Goal: Transaction & Acquisition: Purchase product/service

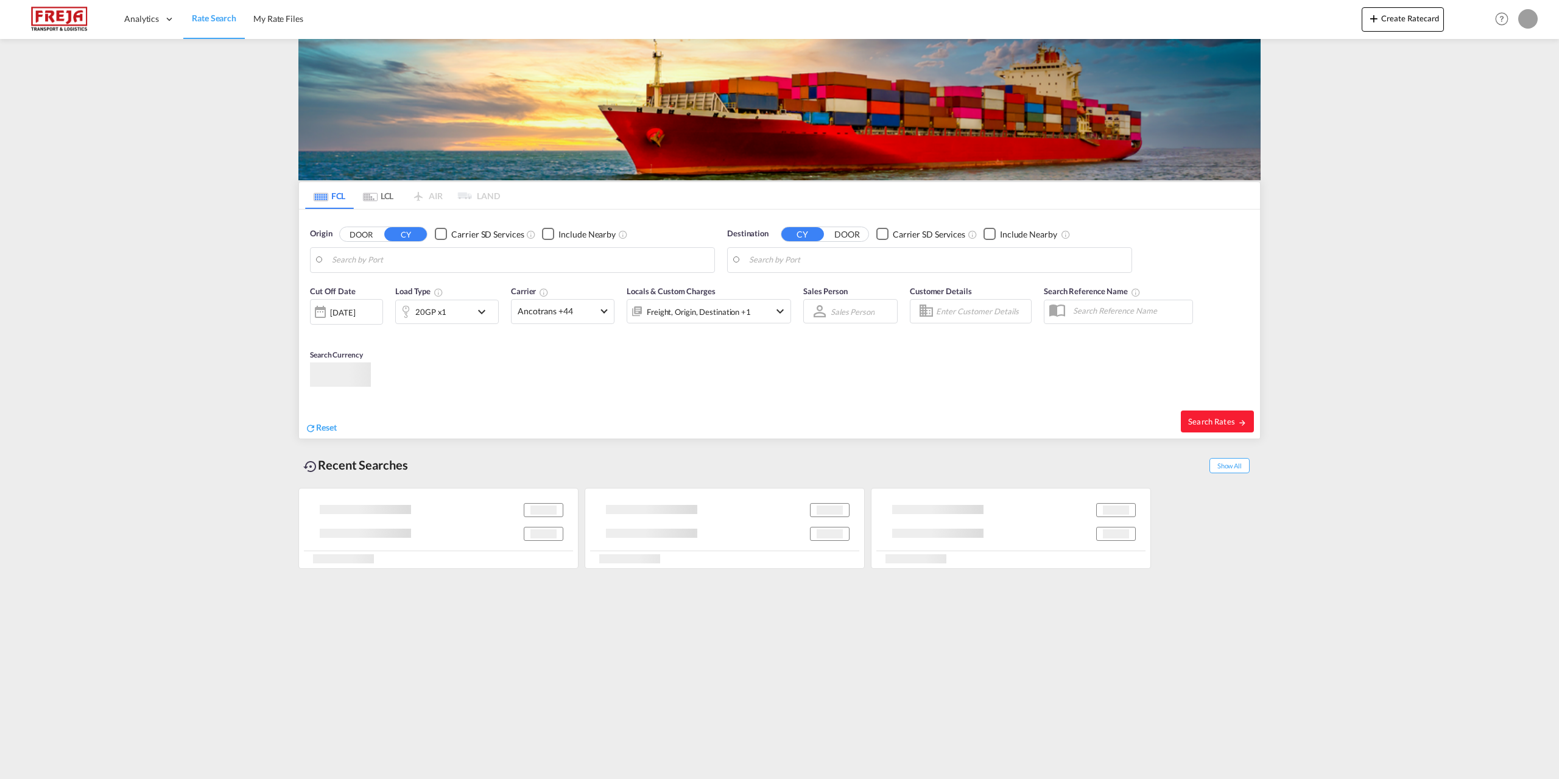
type input "Tianjin Pt, CNTNG"
type input "[GEOGRAPHIC_DATA], [GEOGRAPHIC_DATA]"
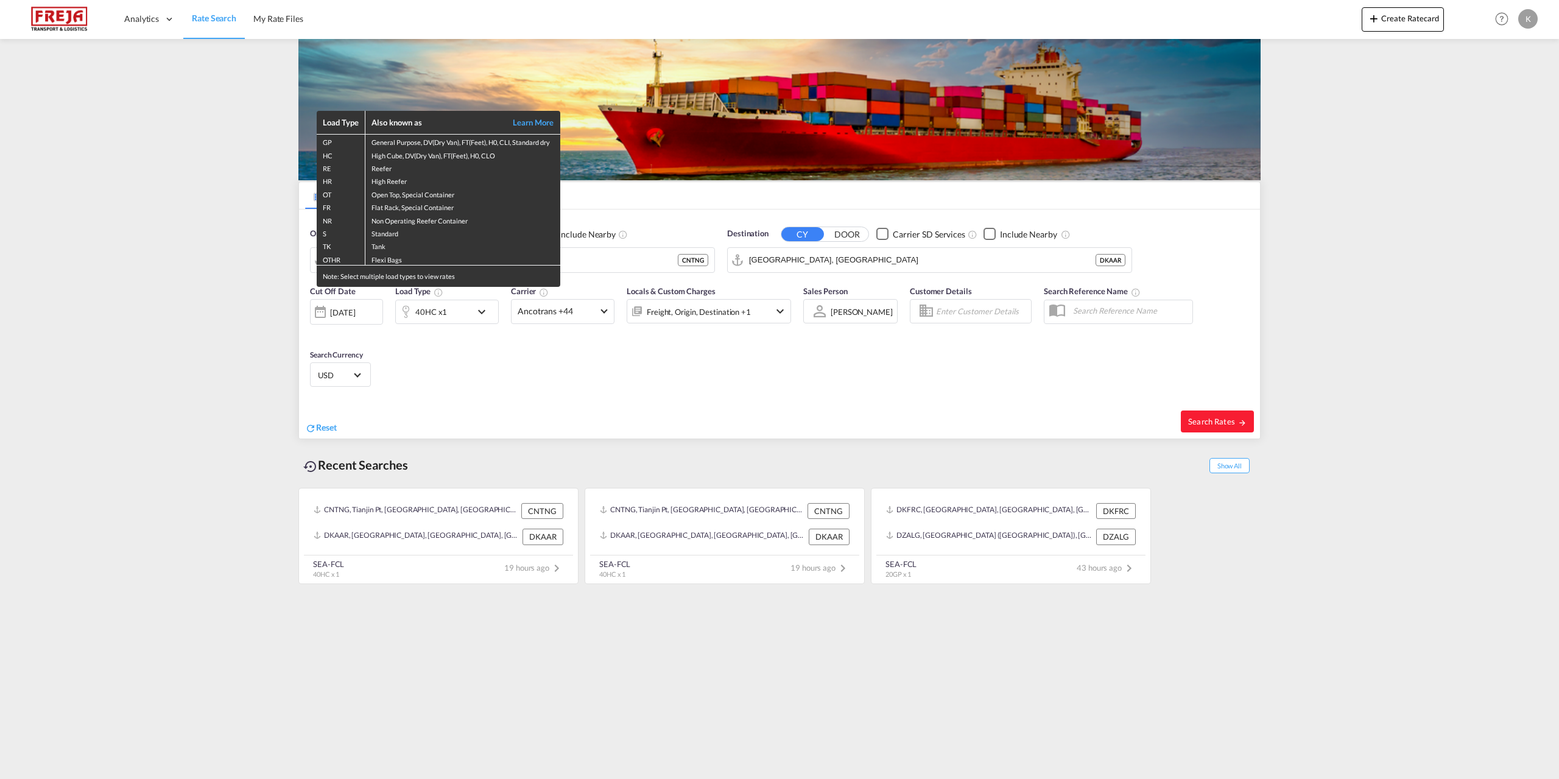
click at [633, 384] on div "Load Type Also known as Learn More GP General Purpose, DV(Dry Van), FT(Feet), H…" at bounding box center [779, 389] width 1559 height 779
click at [1239, 426] on div "Load Type Also known as Learn More GP General Purpose, DV(Dry Van), FT(Feet), H…" at bounding box center [779, 389] width 1559 height 779
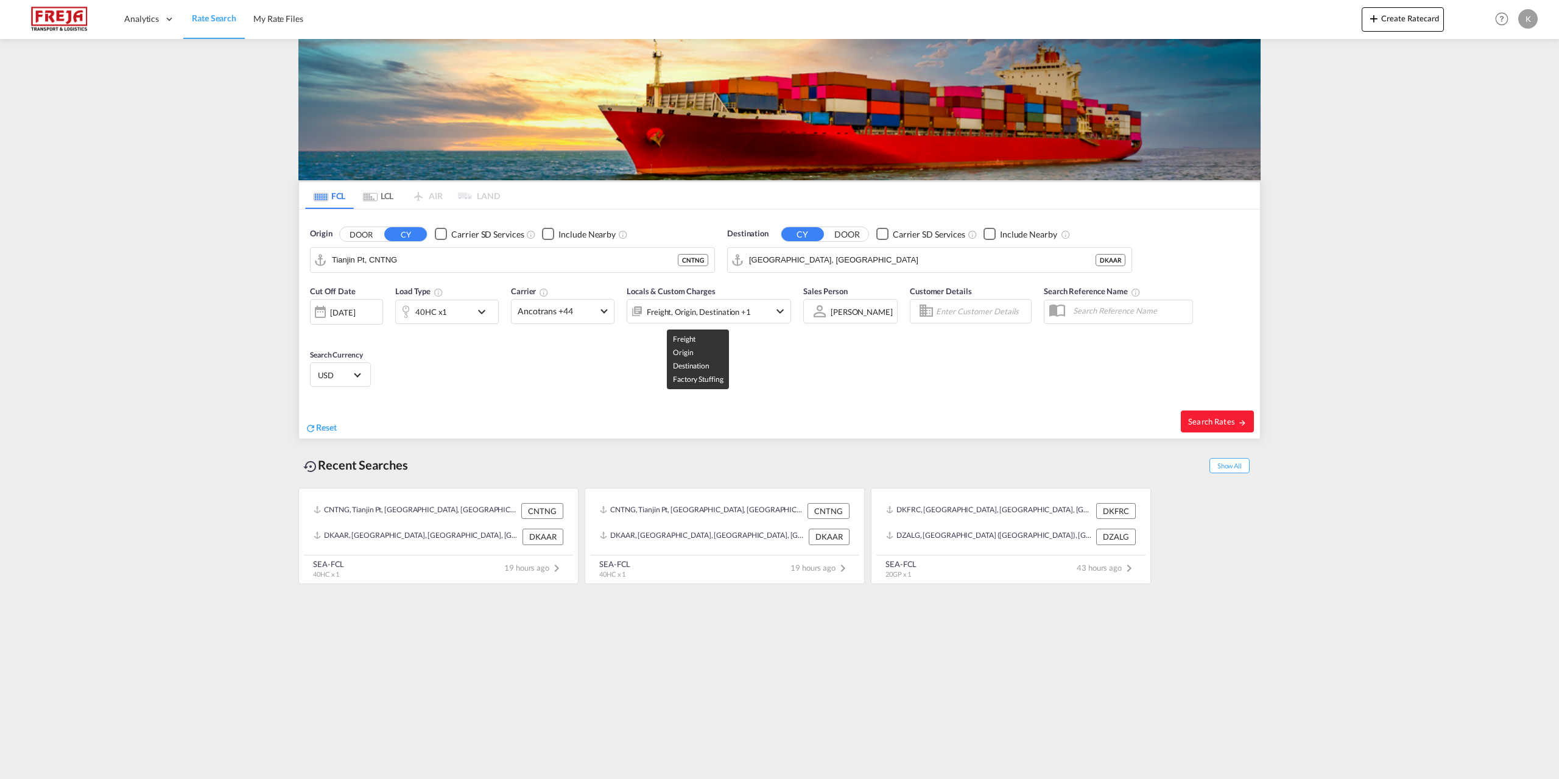
click at [743, 306] on div "Freight, Origin, Destination +1" at bounding box center [699, 311] width 104 height 17
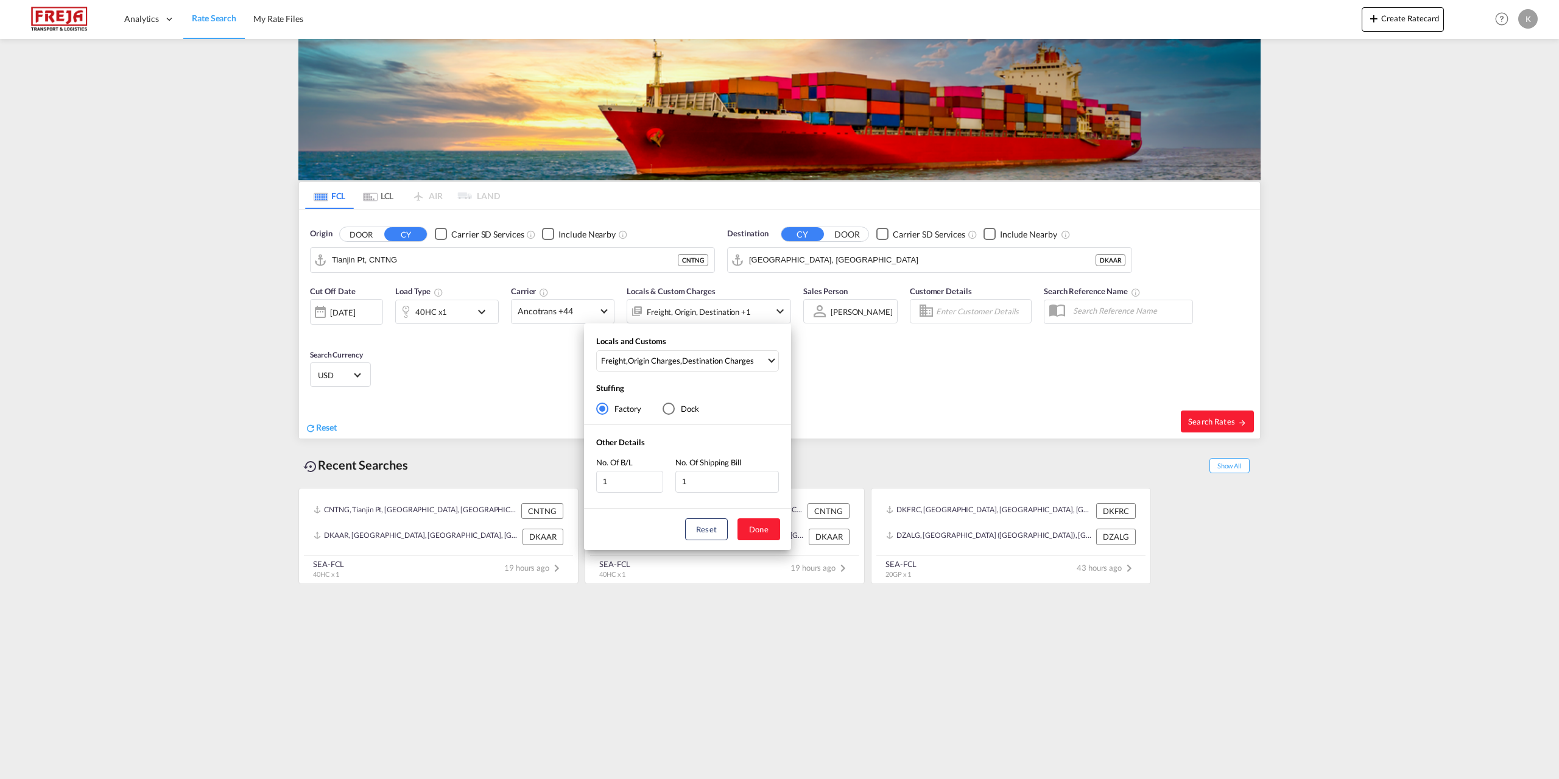
click at [527, 303] on div "Locals and Customs Freight , Origin Charges , Destination Charges Clear All Sel…" at bounding box center [779, 389] width 1559 height 779
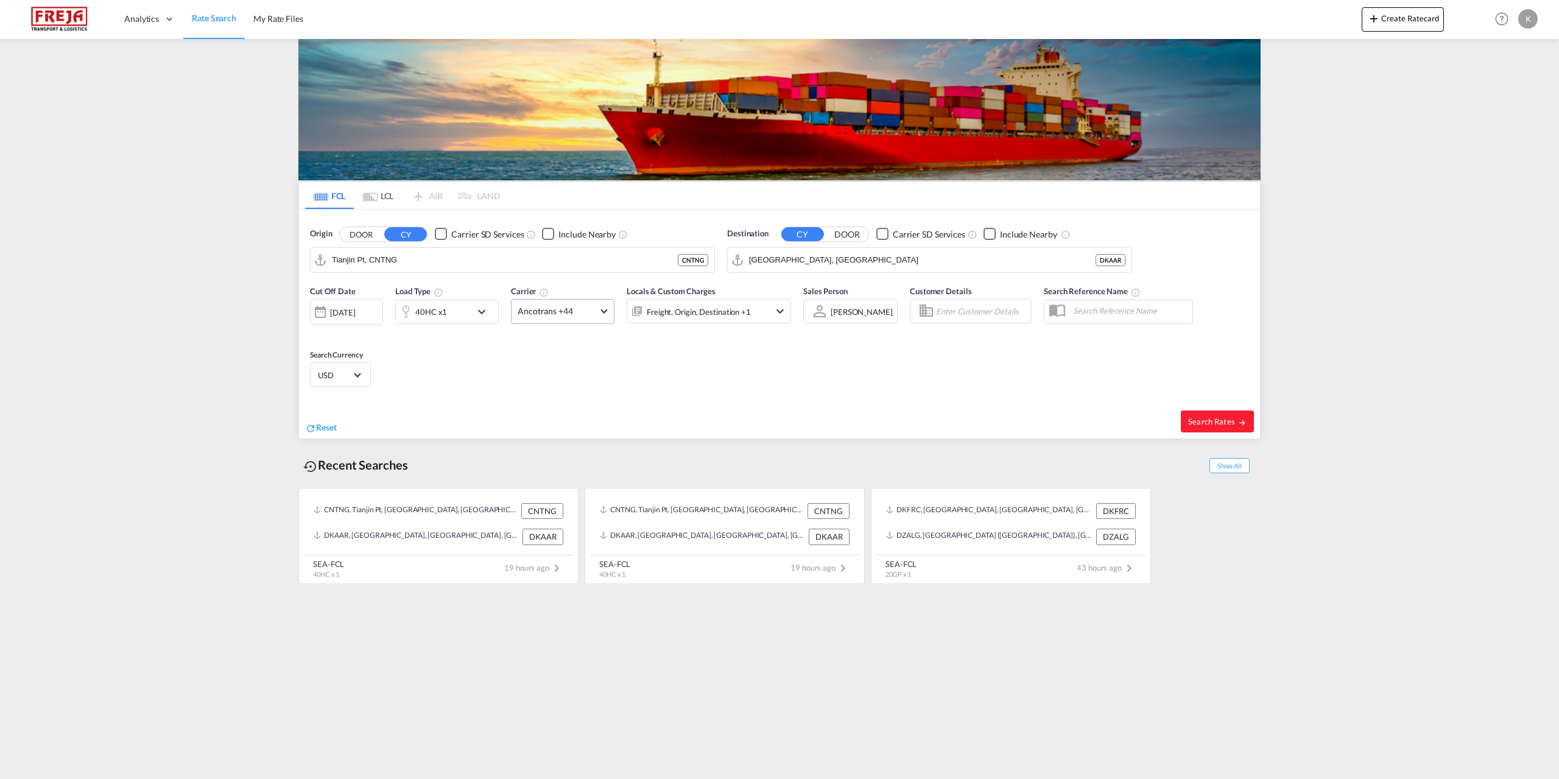
click at [544, 306] on span "Ancotrans +44" at bounding box center [557, 311] width 79 height 12
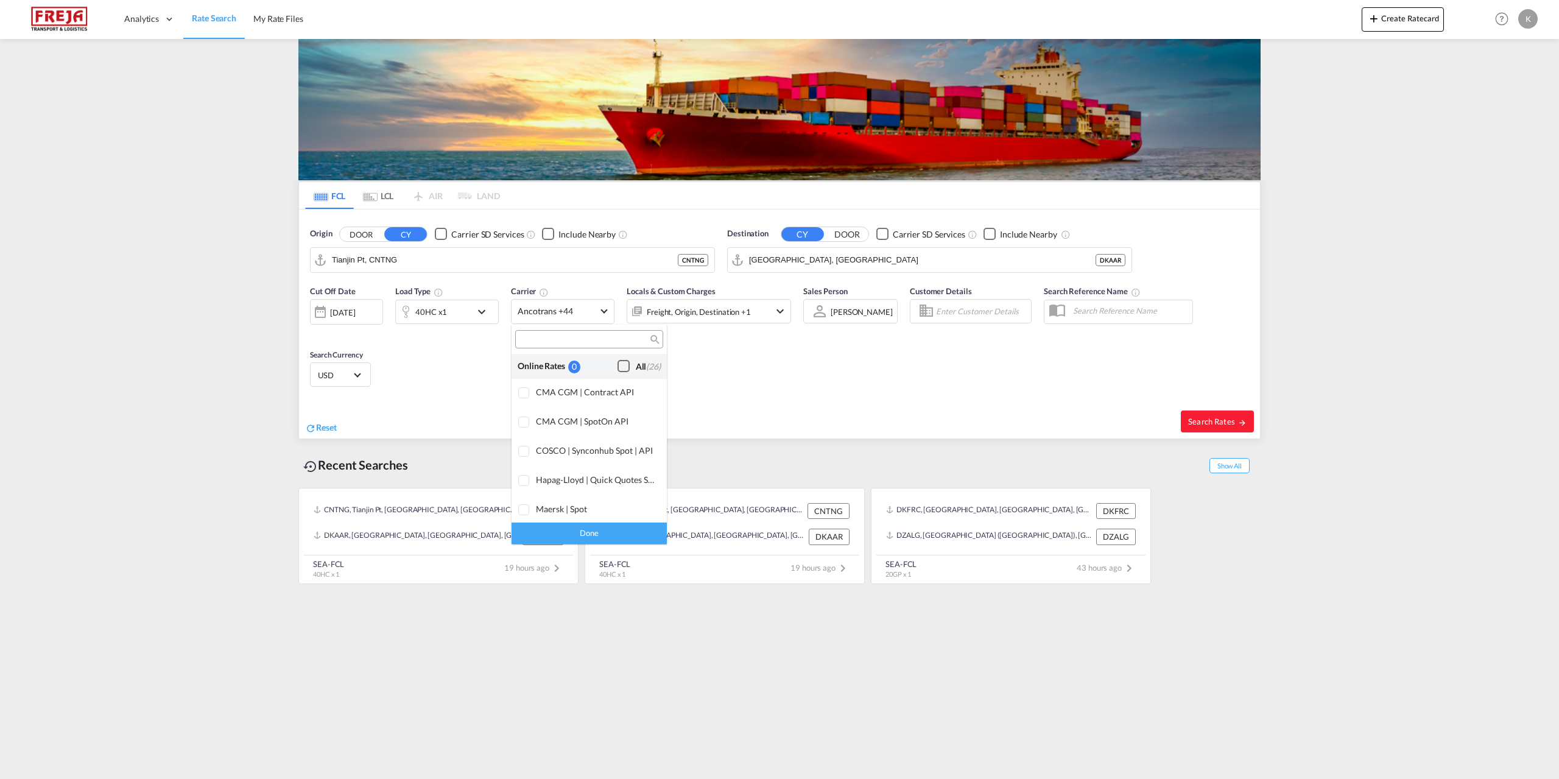
scroll to position [744, 0]
click at [1240, 420] on md-backdrop at bounding box center [779, 389] width 1559 height 779
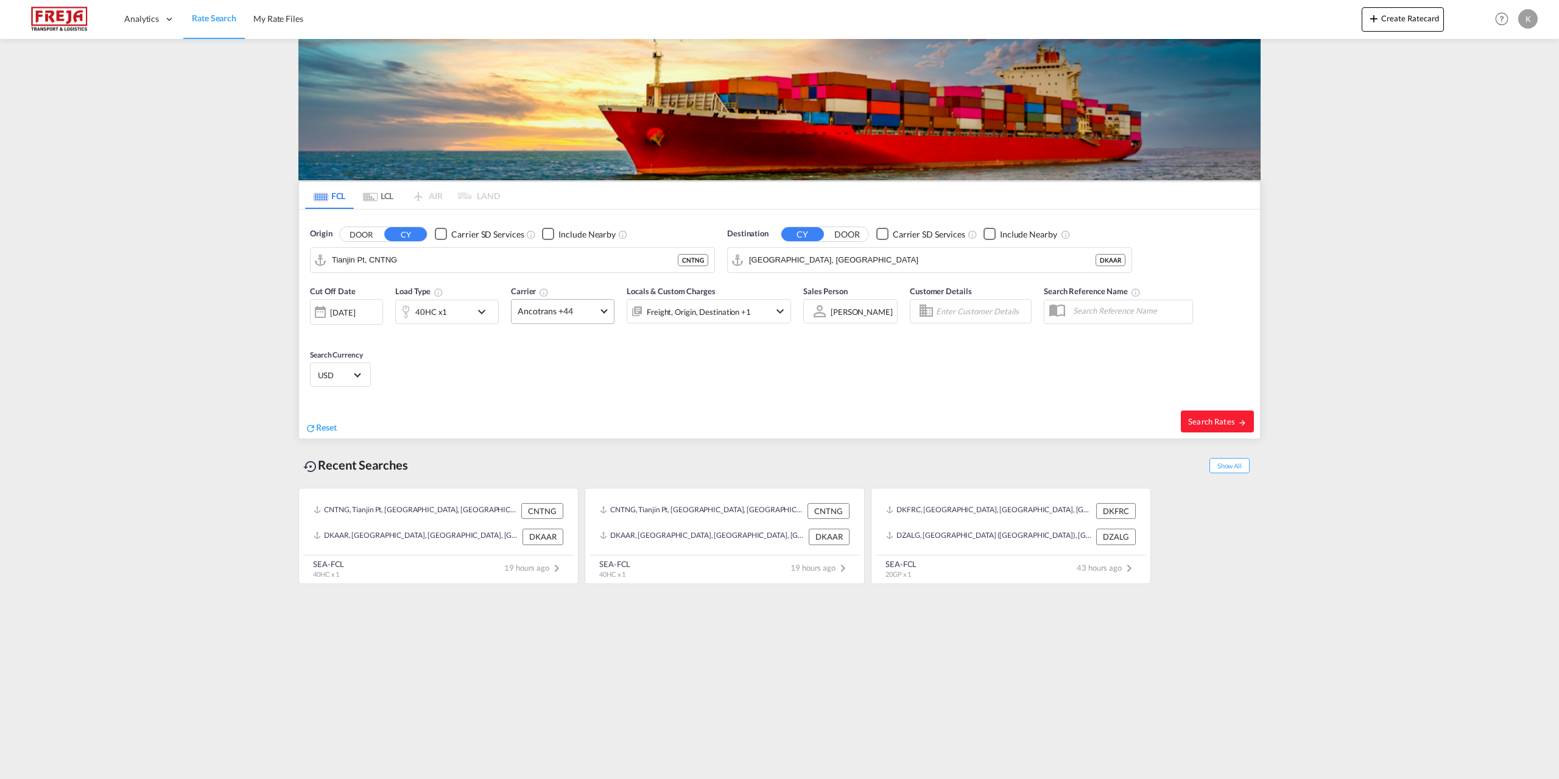
click at [574, 311] on span "Ancotrans +44" at bounding box center [557, 311] width 79 height 12
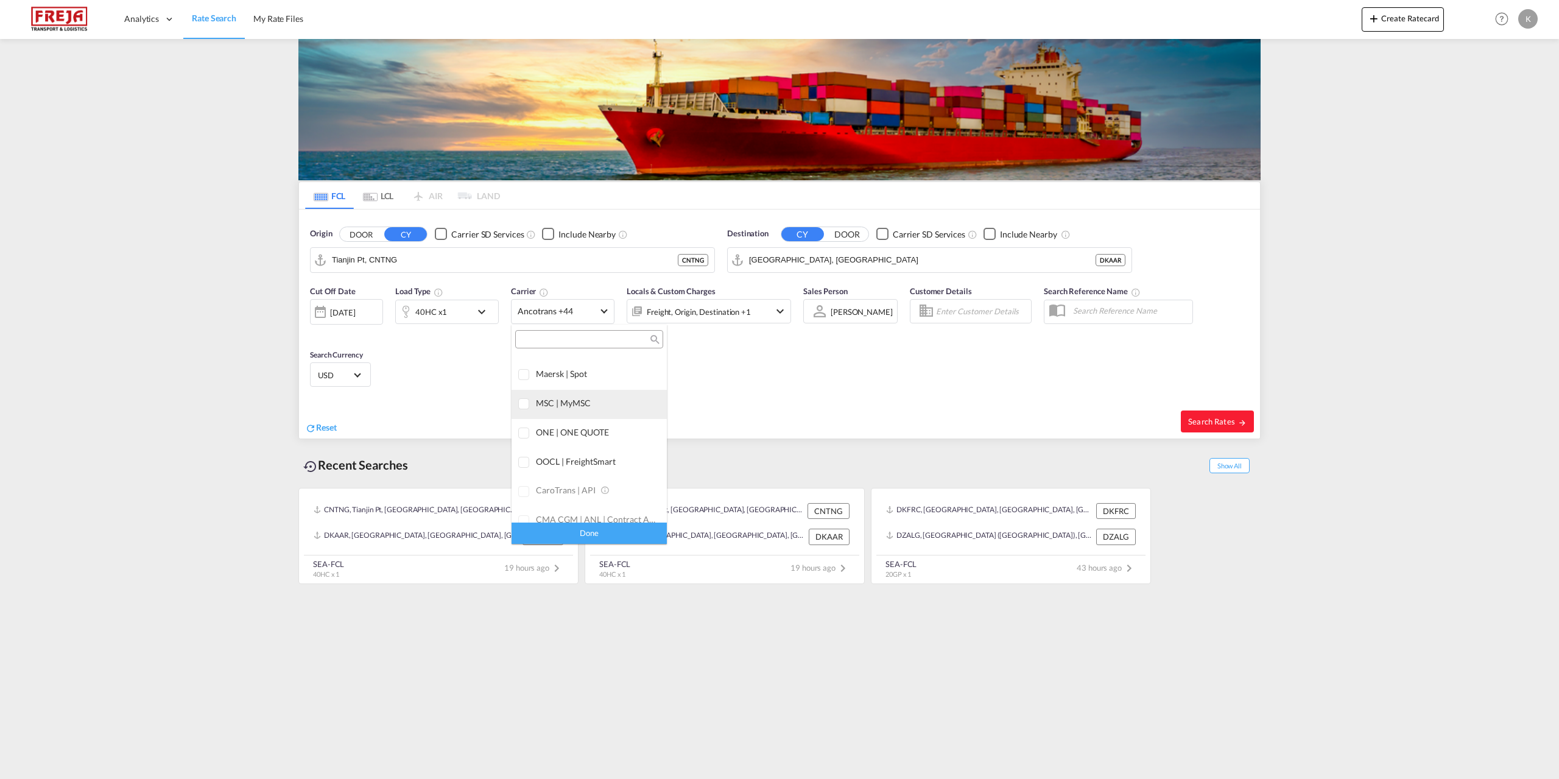
scroll to position [0, 0]
click at [617, 367] on div "Checkbox No Ink" at bounding box center [623, 366] width 12 height 12
click at [1237, 434] on md-backdrop at bounding box center [779, 389] width 1559 height 779
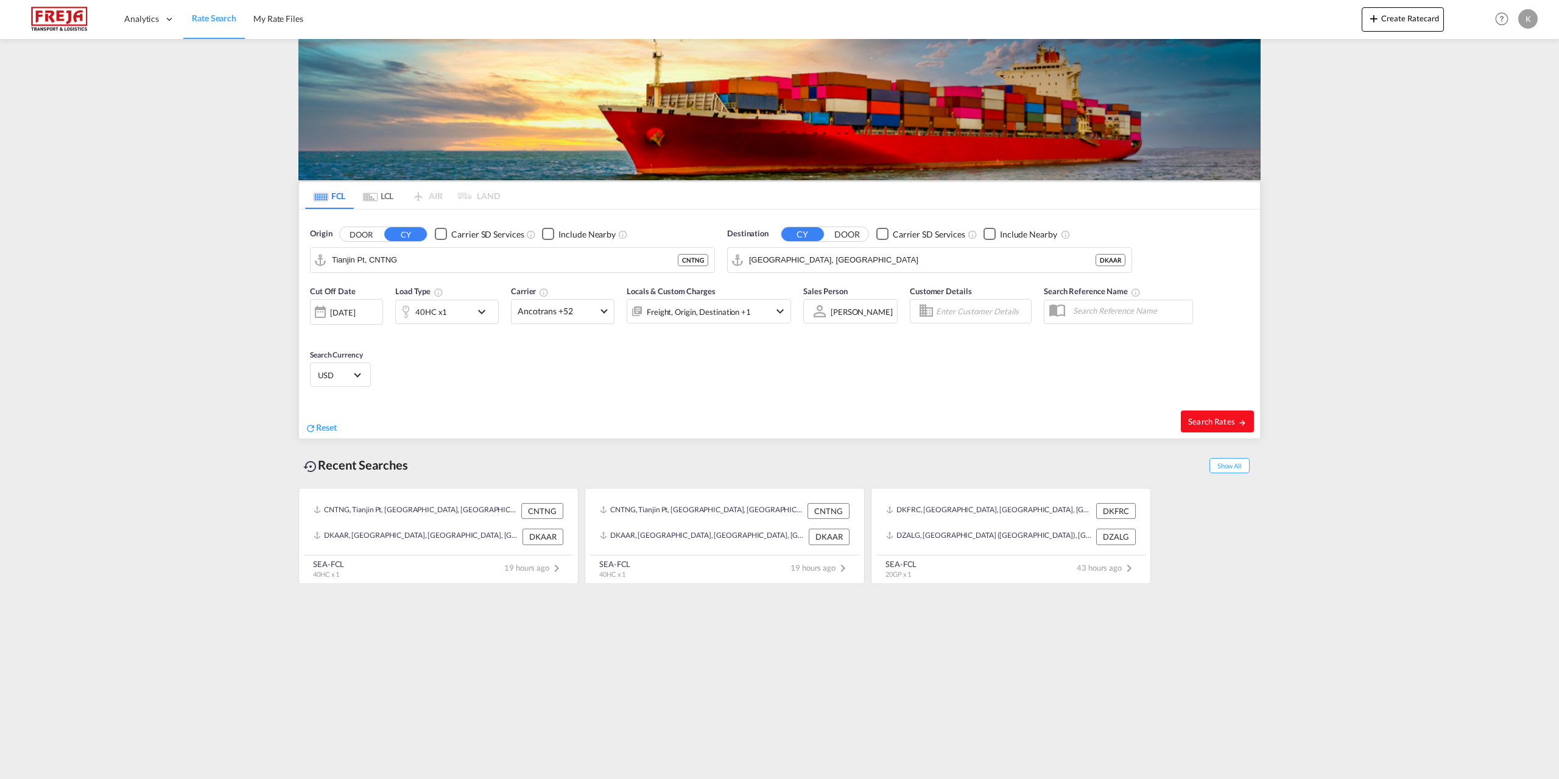
click at [1237, 428] on button "Search Rates" at bounding box center [1217, 421] width 73 height 22
type input "CNTNG to DKAAR / [DATE]"
